Goal: Task Accomplishment & Management: Complete application form

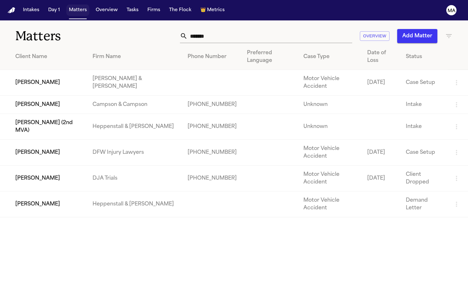
click at [66, 7] on button "Matters" at bounding box center [77, 9] width 23 height 11
click at [301, 29] on input "*******" at bounding box center [269, 36] width 165 height 14
drag, startPoint x: 301, startPoint y: 27, endPoint x: 262, endPoint y: 26, distance: 39.5
click at [262, 29] on div "******* Overview Add Matter" at bounding box center [294, 36] width 316 height 14
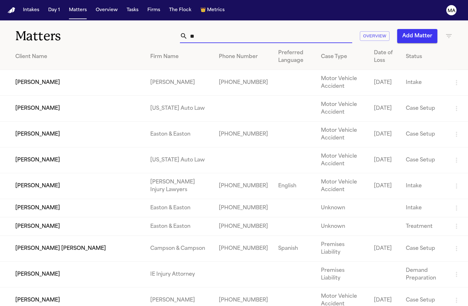
type input "*"
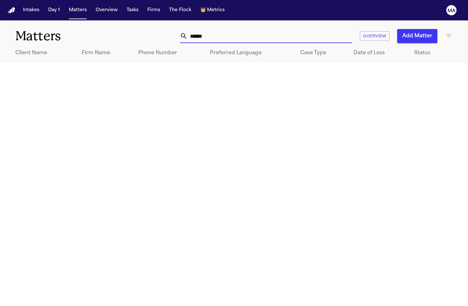
type input "******"
click at [448, 32] on icon "button" at bounding box center [449, 36] width 8 height 8
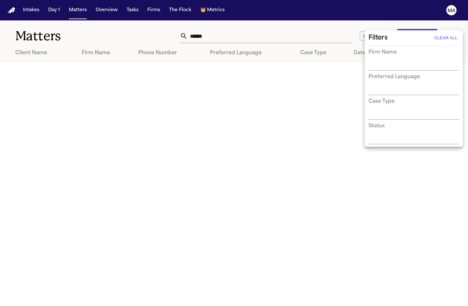
click at [315, 67] on div at bounding box center [234, 153] width 468 height 306
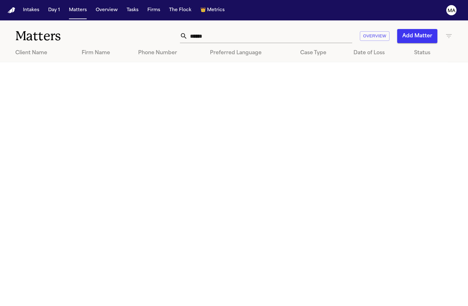
click at [434, 29] on button "Add Matter" at bounding box center [417, 36] width 40 height 14
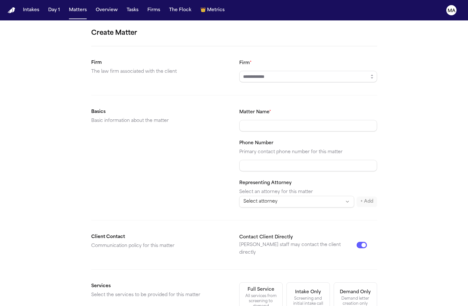
click at [260, 71] on input "Firm *" at bounding box center [308, 76] width 138 height 11
type input "**********"
click at [338, 296] on div "Demand letter creation only" at bounding box center [355, 301] width 35 height 10
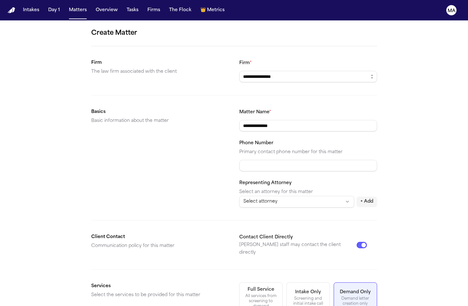
scroll to position [44, 0]
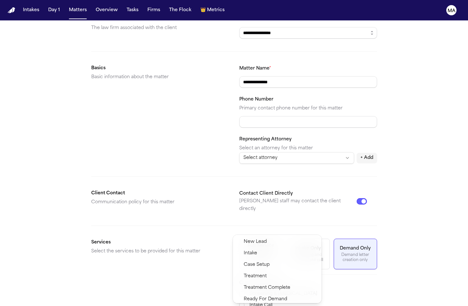
click at [262, 305] on span "Demand Preparation" at bounding box center [267, 311] width 46 height 8
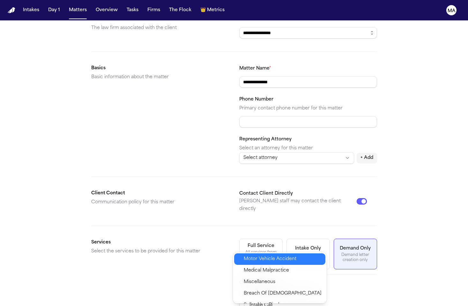
click at [258, 256] on span "Motor Vehicle Accident" at bounding box center [270, 259] width 53 height 8
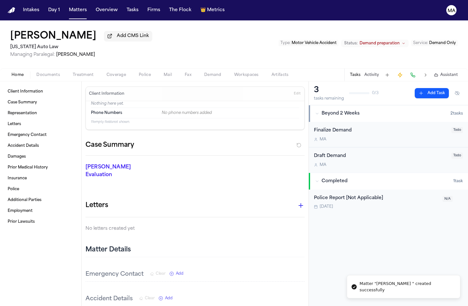
click at [33, 78] on span "button" at bounding box center [48, 78] width 31 height 1
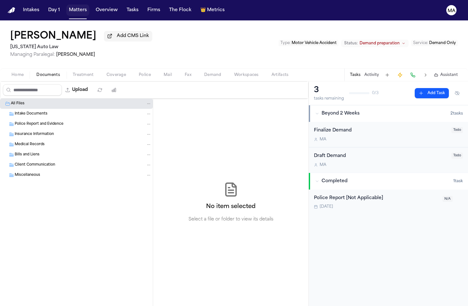
click at [66, 6] on button "Matters" at bounding box center [77, 9] width 23 height 11
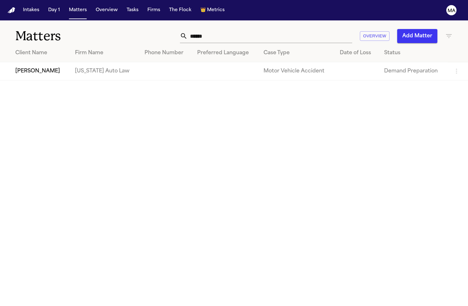
drag, startPoint x: 345, startPoint y: 29, endPoint x: 341, endPoint y: 29, distance: 3.5
click at [344, 29] on input "******" at bounding box center [269, 36] width 165 height 14
drag, startPoint x: 321, startPoint y: 27, endPoint x: 247, endPoint y: 24, distance: 74.4
click at [249, 29] on div "****** Overview Add Matter" at bounding box center [294, 36] width 316 height 14
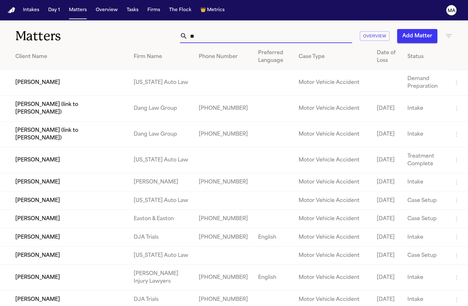
type input "*"
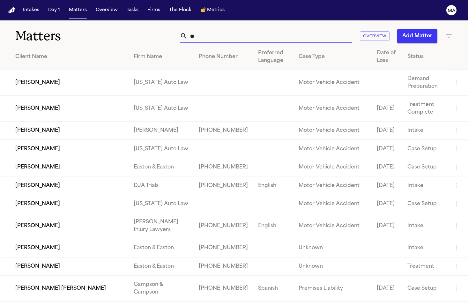
type input "*"
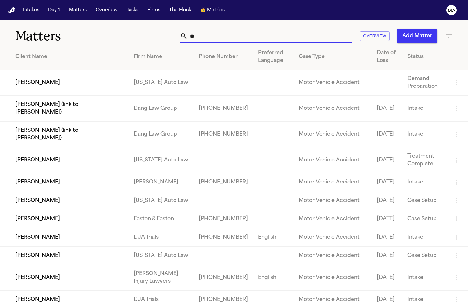
type input "*"
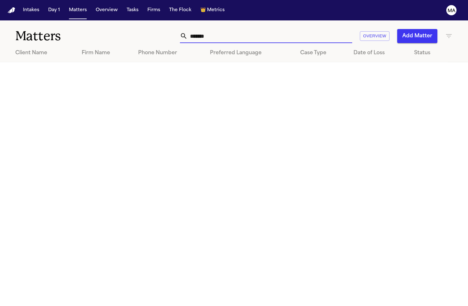
click at [446, 32] on icon "button" at bounding box center [449, 36] width 8 height 8
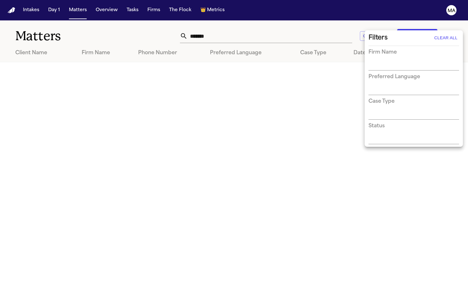
click at [300, 24] on div at bounding box center [234, 153] width 468 height 306
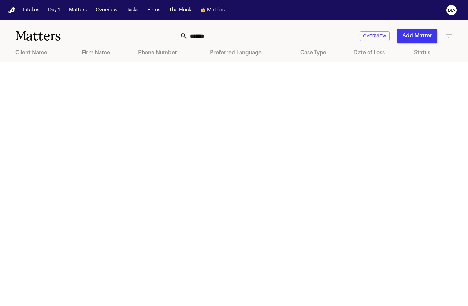
click at [303, 29] on input "*******" at bounding box center [269, 36] width 165 height 14
drag, startPoint x: 303, startPoint y: 26, endPoint x: 260, endPoint y: 25, distance: 42.8
click at [260, 29] on div "******* Overview Add Matter" at bounding box center [294, 36] width 316 height 14
drag, startPoint x: 308, startPoint y: 27, endPoint x: 281, endPoint y: 28, distance: 27.1
click at [281, 29] on input "*******" at bounding box center [269, 36] width 165 height 14
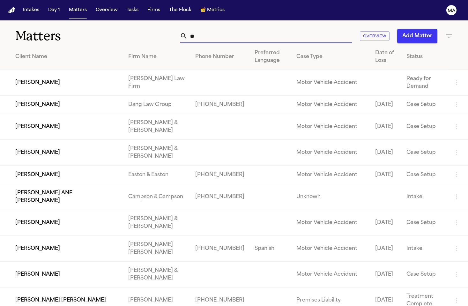
type input "*"
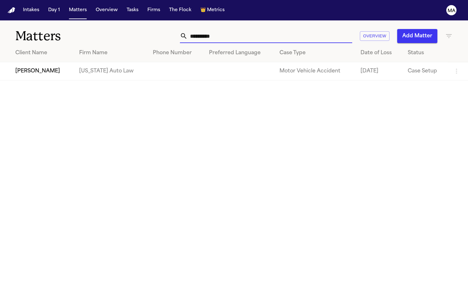
type input "**********"
click at [91, 62] on td "[US_STATE] Auto Law" at bounding box center [111, 71] width 74 height 18
click at [30, 62] on td "[PERSON_NAME]" at bounding box center [37, 71] width 74 height 18
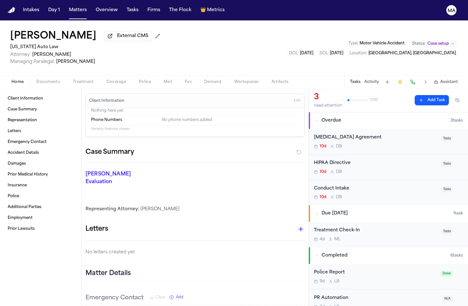
click at [446, 41] on span "Case setup" at bounding box center [437, 43] width 21 height 5
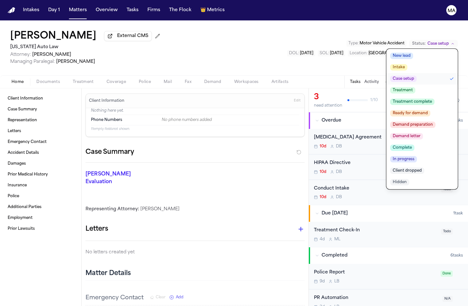
click at [409, 179] on span "Hidden" at bounding box center [399, 182] width 19 height 6
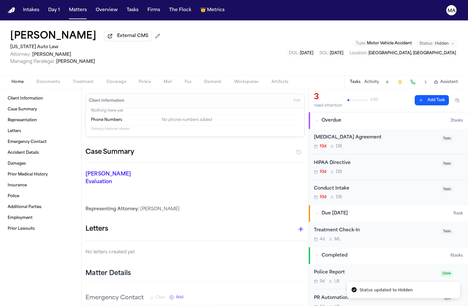
click at [253, 27] on div "[PERSON_NAME] External CMS [US_STATE] Auto Law Attorney: [PERSON_NAME] Managing…" at bounding box center [234, 47] width 468 height 55
click at [66, 7] on button "Matters" at bounding box center [77, 9] width 23 height 11
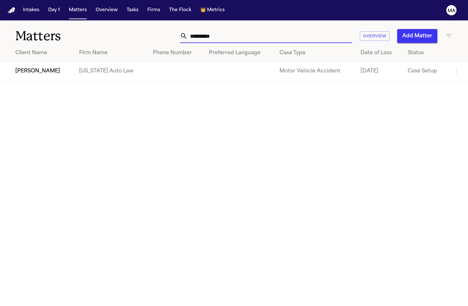
drag, startPoint x: 307, startPoint y: 26, endPoint x: 274, endPoint y: 26, distance: 33.2
click at [274, 29] on div "**********" at bounding box center [266, 36] width 172 height 14
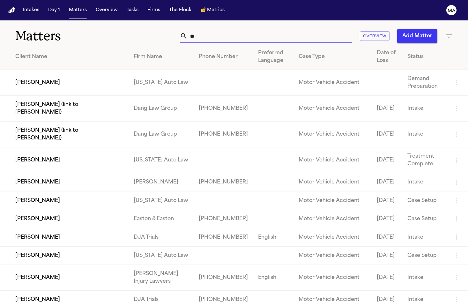
type input "*"
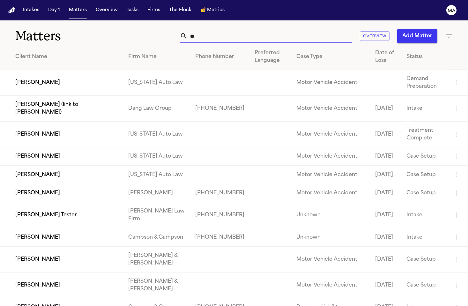
type input "*"
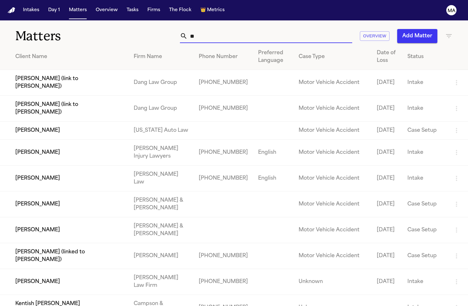
type input "*"
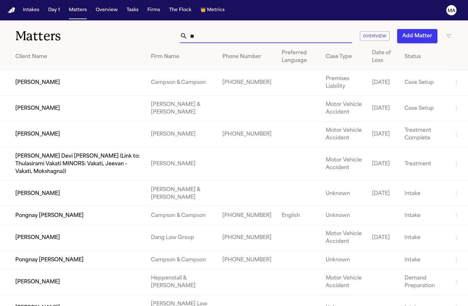
type input "*"
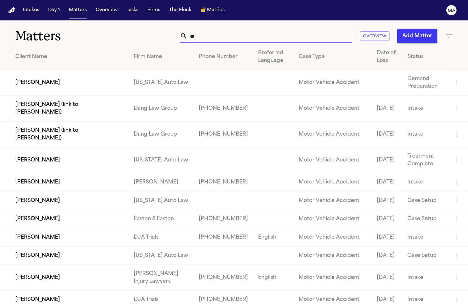
type input "*"
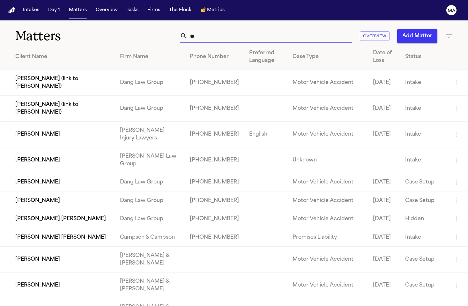
type input "*"
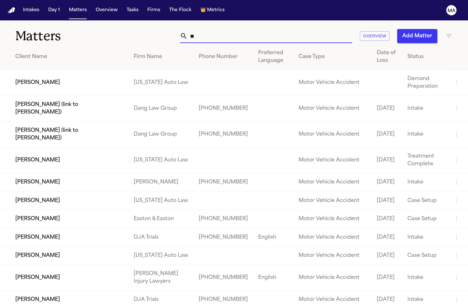
type input "*"
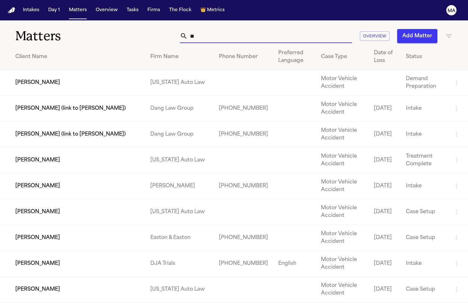
type input "*"
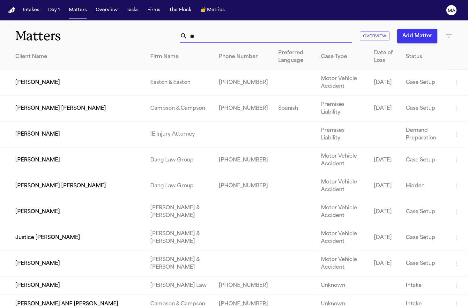
type input "*"
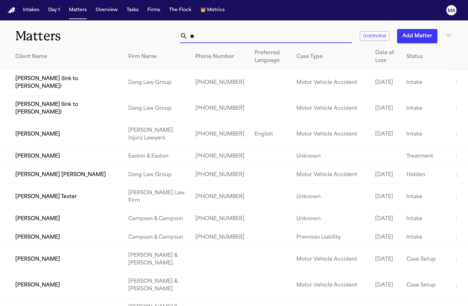
type input "*"
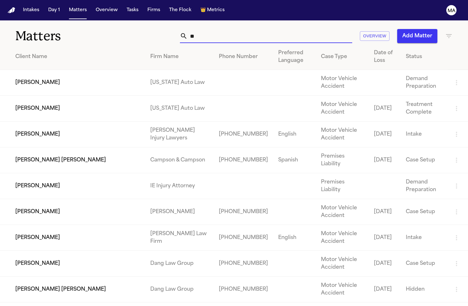
type input "*"
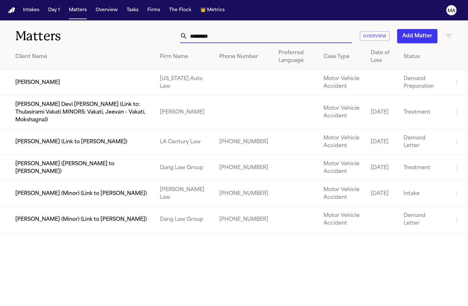
type input "*********"
click at [86, 70] on td "[PERSON_NAME]" at bounding box center [77, 83] width 155 height 26
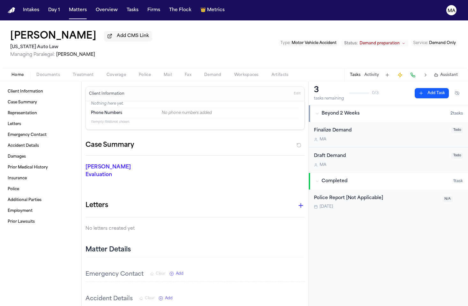
click at [36, 72] on span "Documents" at bounding box center [48, 74] width 24 height 5
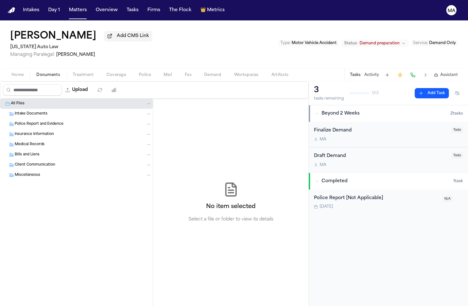
click at [11, 72] on span "Home" at bounding box center [17, 74] width 12 height 5
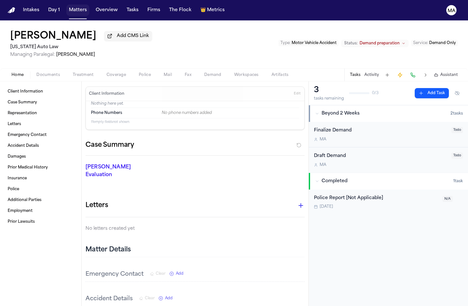
click at [66, 7] on button "Matters" at bounding box center [77, 9] width 23 height 11
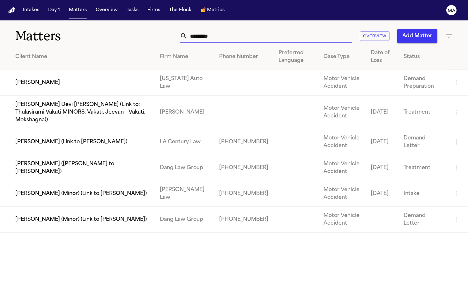
drag, startPoint x: 303, startPoint y: 26, endPoint x: 236, endPoint y: 26, distance: 66.6
click at [236, 29] on div "********* Overview Add Matter" at bounding box center [294, 36] width 316 height 14
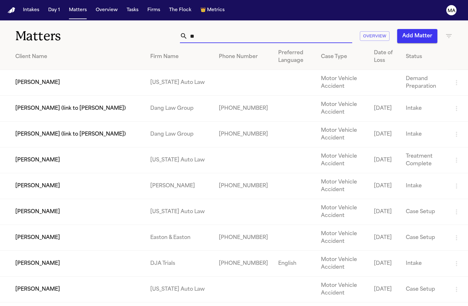
type input "*"
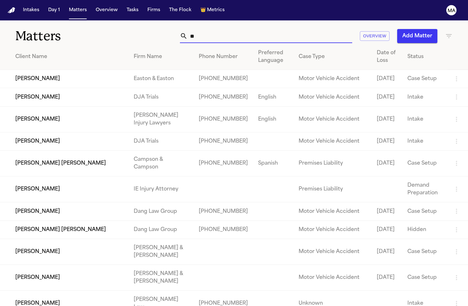
type input "*"
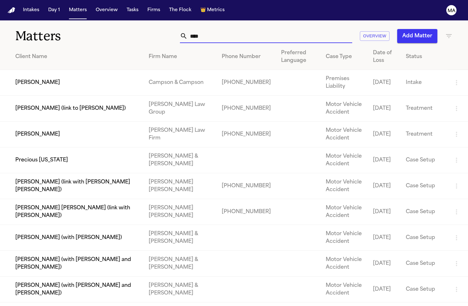
type input "***"
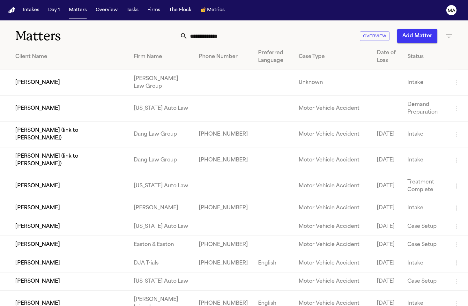
click at [312, 29] on input "text" at bounding box center [269, 36] width 165 height 14
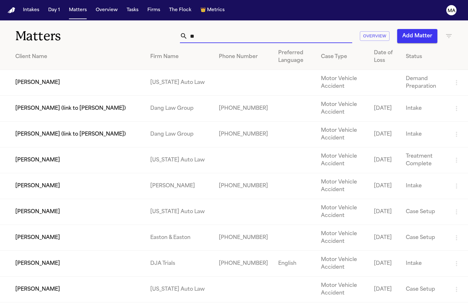
type input "*"
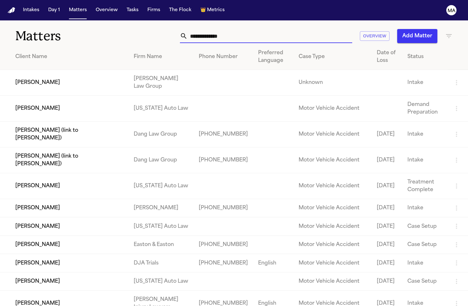
type input "*"
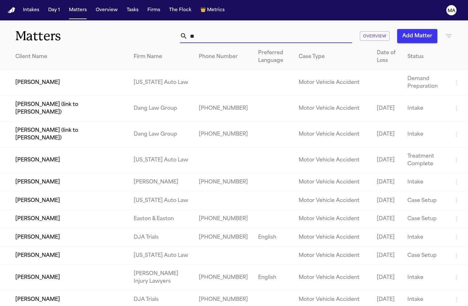
type input "*"
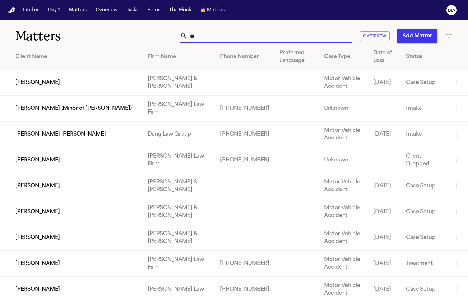
type input "*"
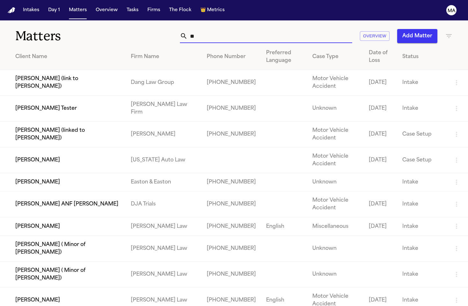
type input "*"
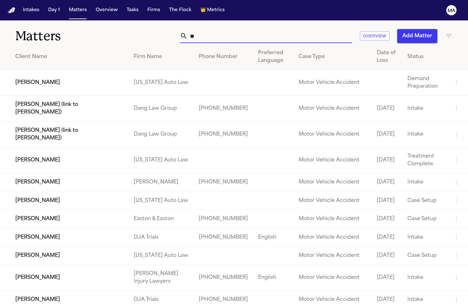
type input "*"
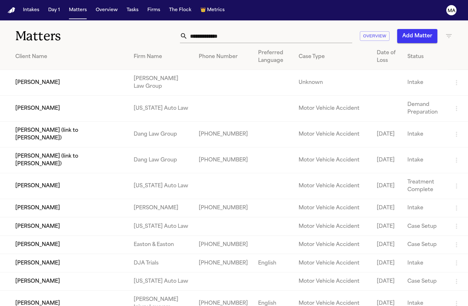
click at [448, 32] on icon "button" at bounding box center [449, 36] width 8 height 8
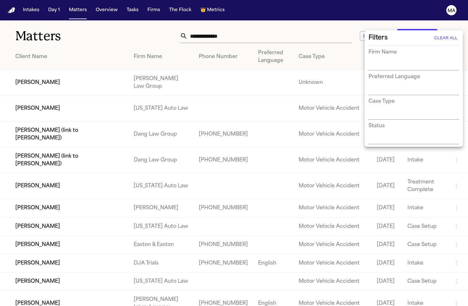
click at [309, 20] on div at bounding box center [234, 153] width 468 height 306
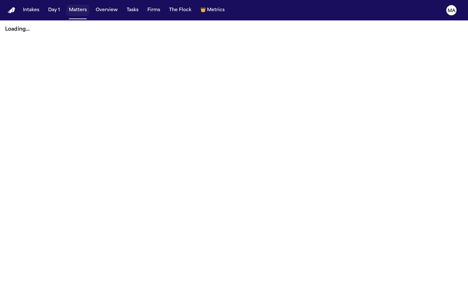
click at [66, 8] on button "Matters" at bounding box center [77, 9] width 23 height 11
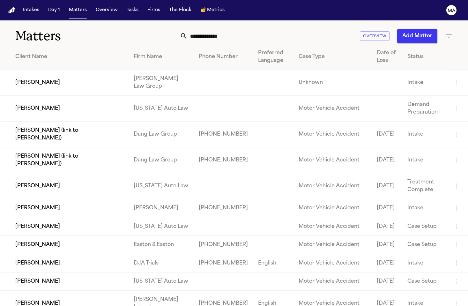
click at [308, 29] on input "text" at bounding box center [269, 36] width 165 height 14
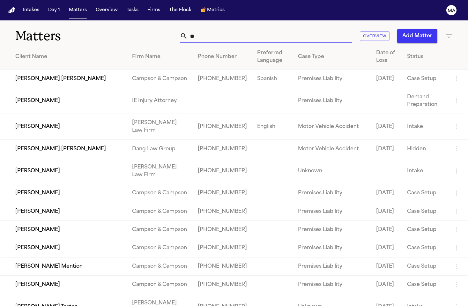
type input "*"
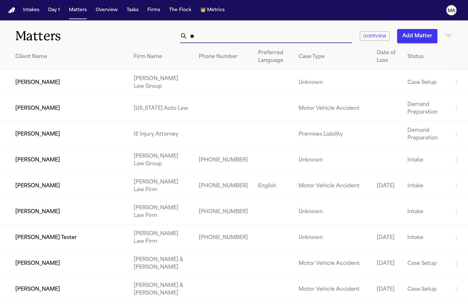
type input "*"
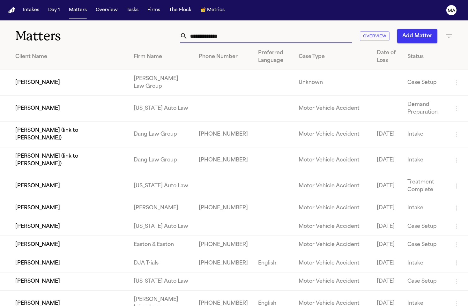
click at [314, 33] on input "text" at bounding box center [269, 36] width 165 height 14
